Goal: Find contact information: Find contact information

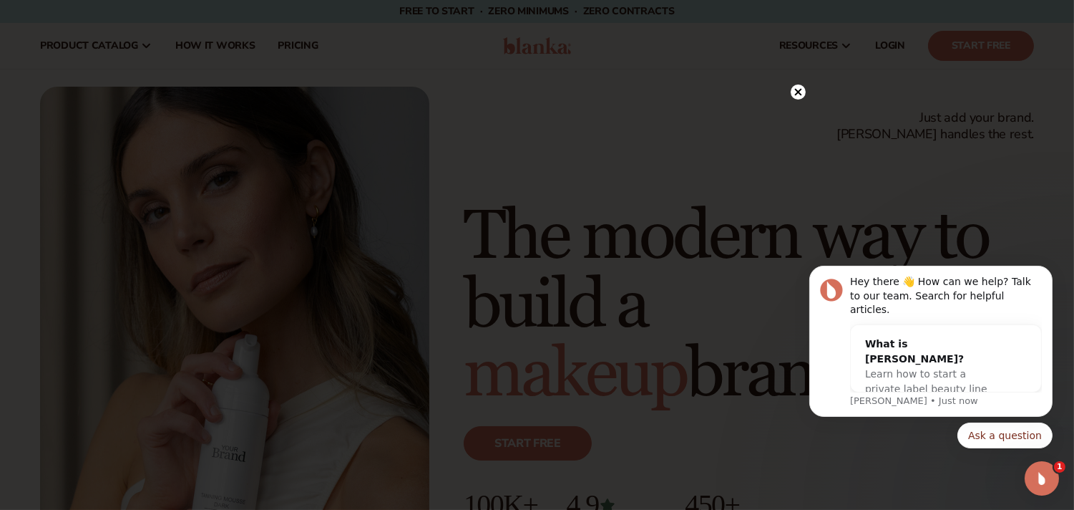
click at [799, 87] on circle at bounding box center [798, 91] width 15 height 15
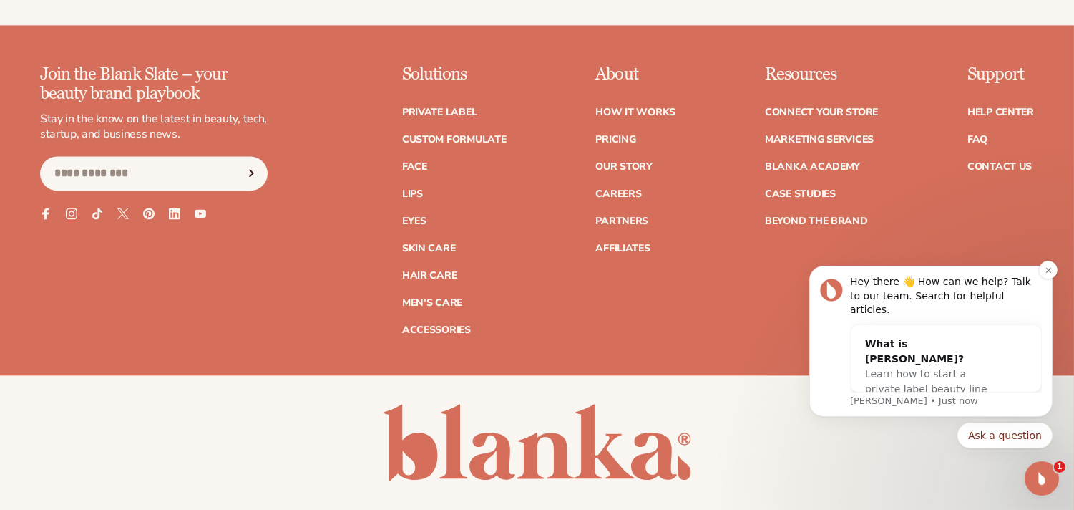
scroll to position [5900, 0]
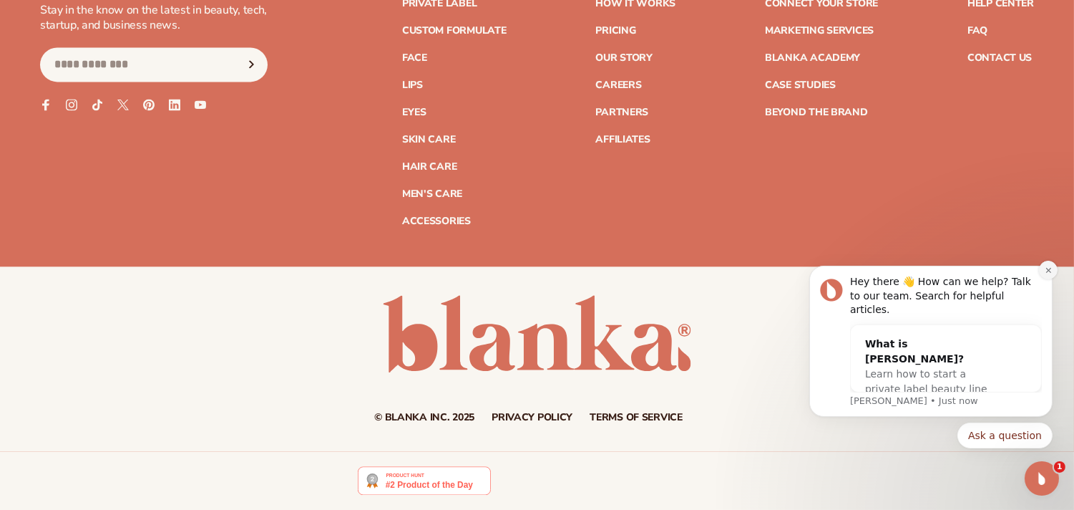
click at [1042, 278] on button "Dismiss notification" at bounding box center [1048, 269] width 19 height 19
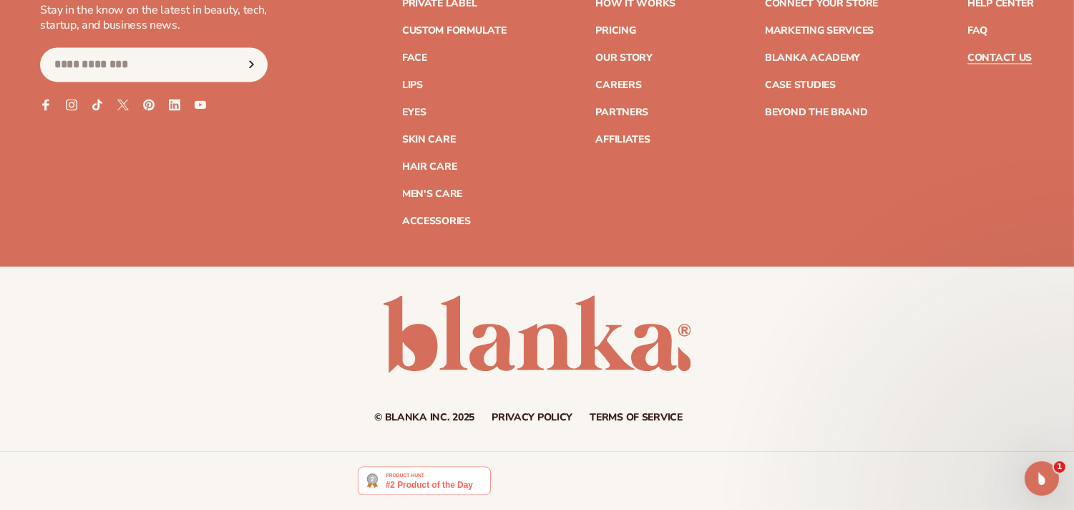
click at [994, 59] on link "Contact Us" at bounding box center [1000, 58] width 64 height 10
